Goal: Task Accomplishment & Management: Manage account settings

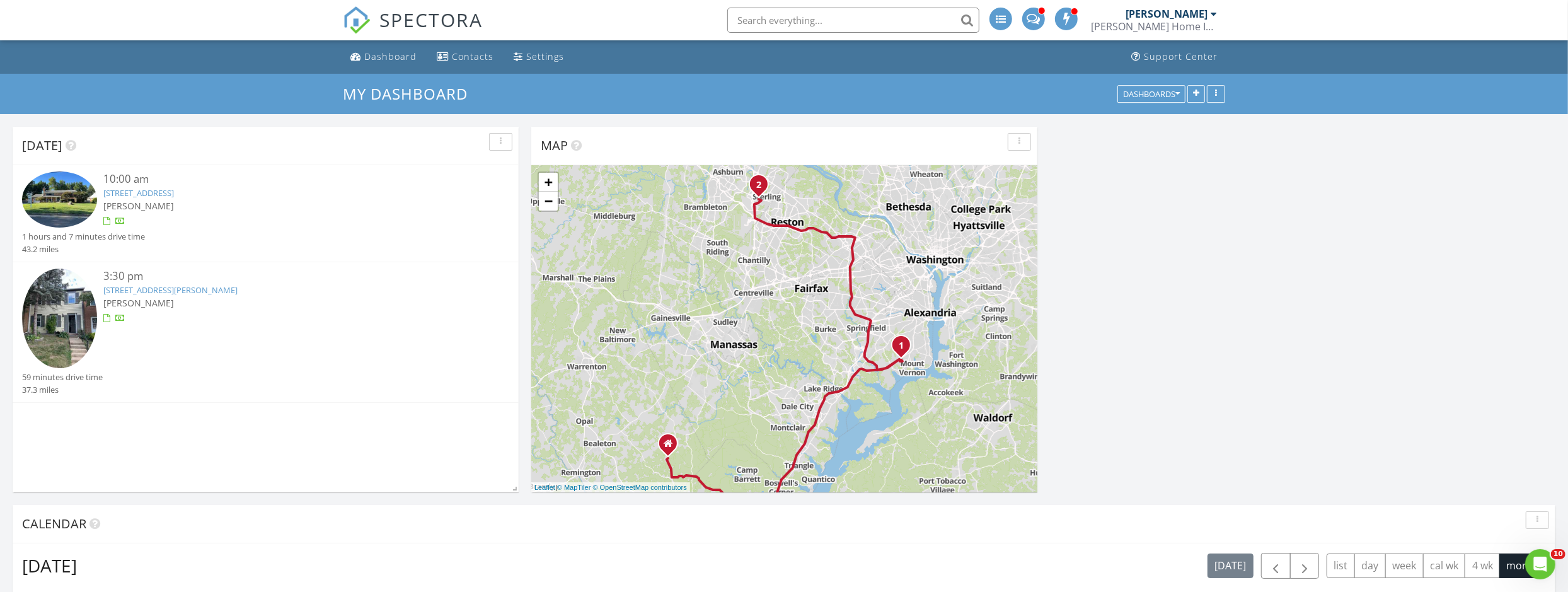
click at [155, 193] on link "4417 Laurel Rd, Alexandria, VA 22309" at bounding box center [138, 193] width 70 height 11
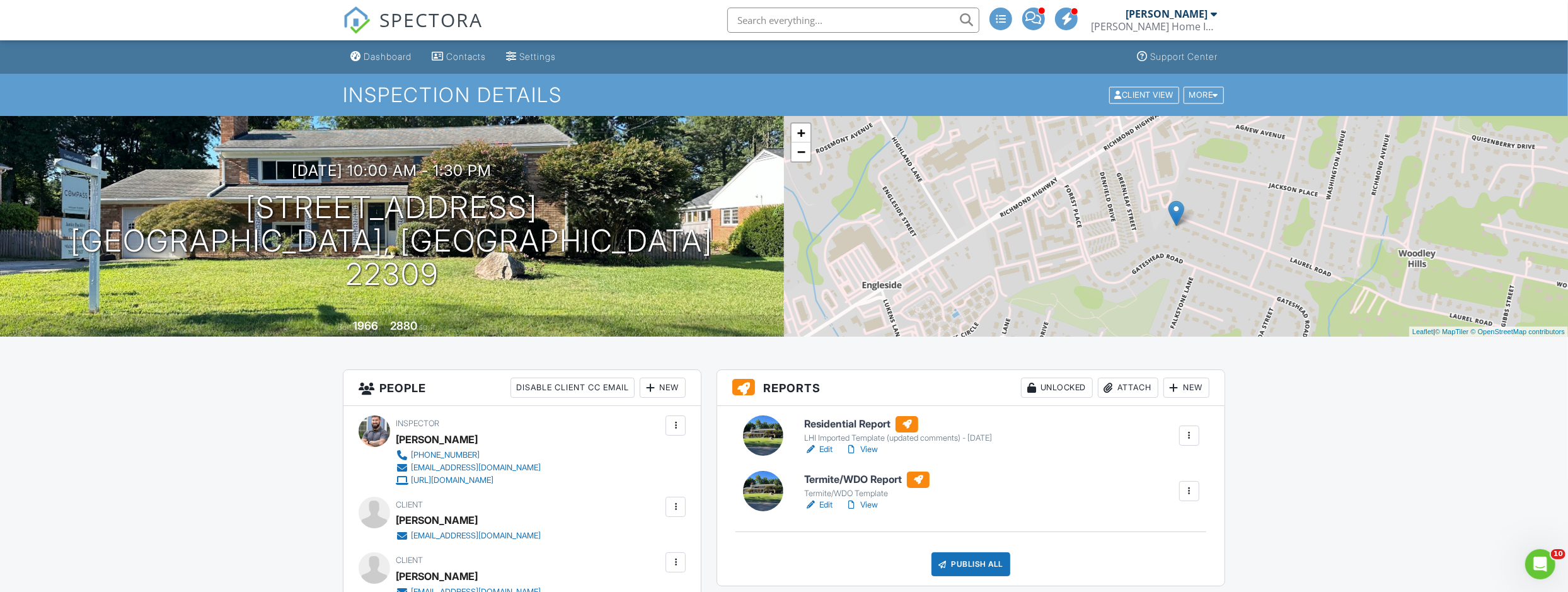
click at [860, 447] on link "View" at bounding box center [861, 449] width 32 height 13
click at [873, 506] on link "View" at bounding box center [861, 505] width 32 height 13
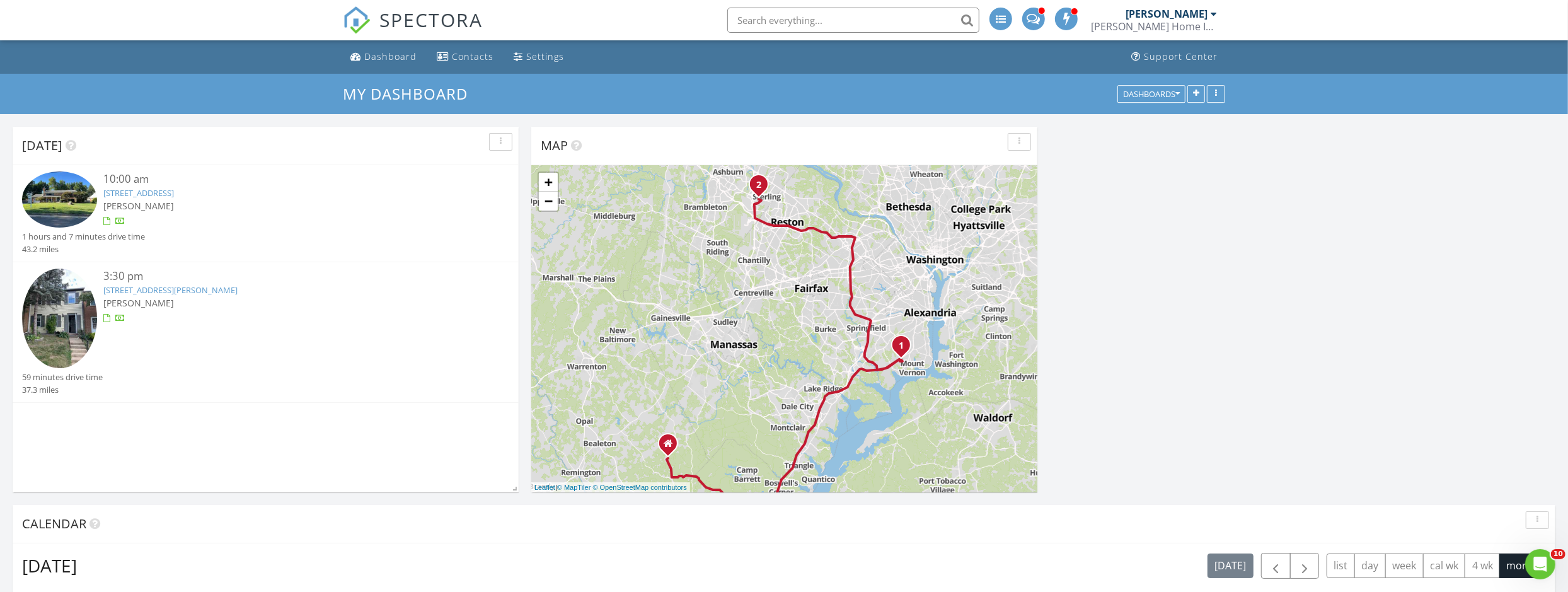
click at [152, 288] on link "[STREET_ADDRESS][PERSON_NAME]" at bounding box center [171, 290] width 134 height 11
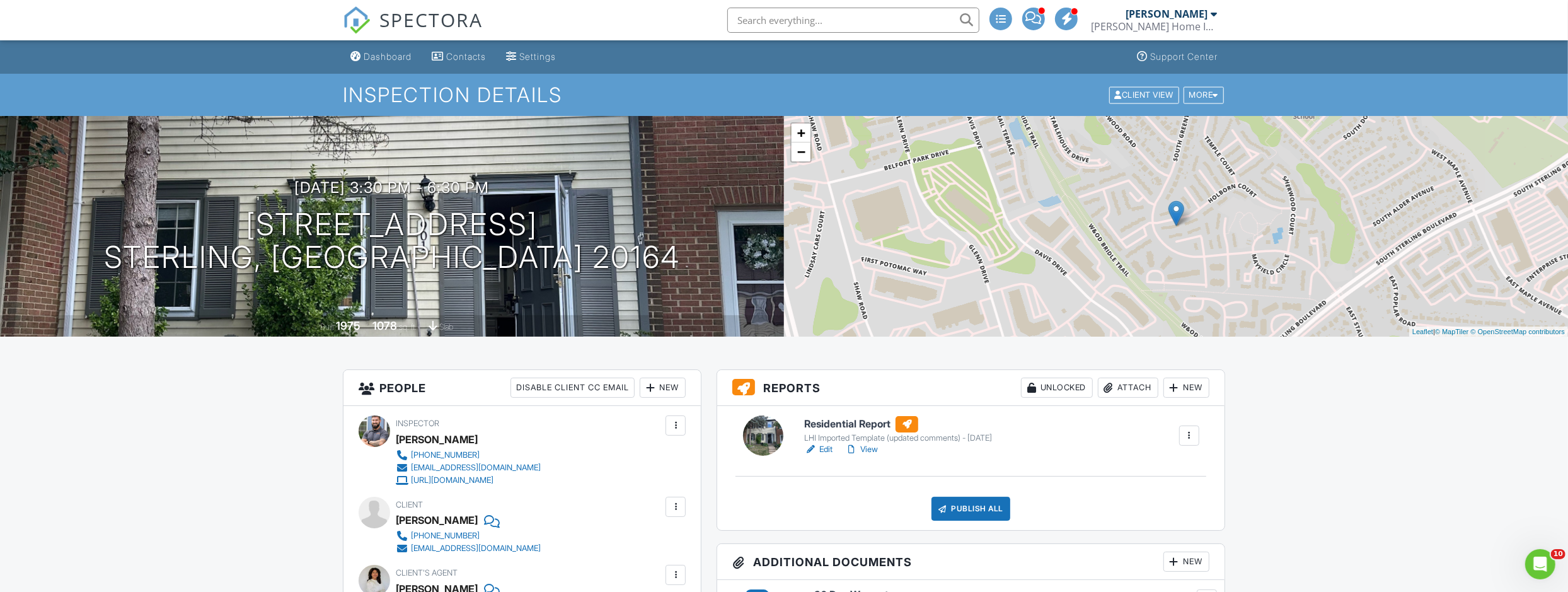
click at [871, 449] on link "View" at bounding box center [861, 449] width 32 height 13
